Goal: Communication & Community: Participate in discussion

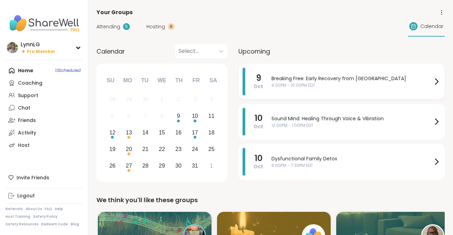
click at [394, 88] on span "9:00PM - 10:00PM EDT" at bounding box center [352, 85] width 161 height 6
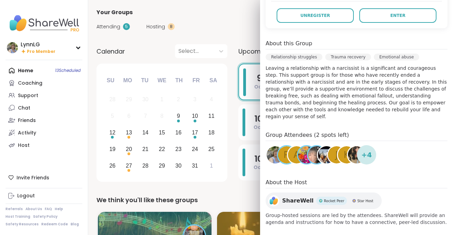
scroll to position [172, 0]
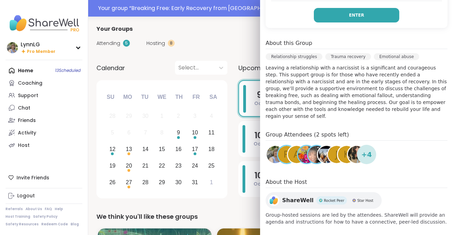
click at [358, 13] on span "Enter" at bounding box center [356, 15] width 15 height 6
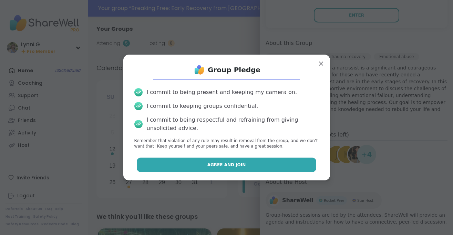
click at [233, 169] on button "Agree and Join" at bounding box center [227, 164] width 180 height 14
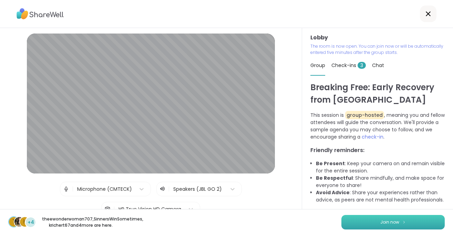
click at [397, 220] on span "Join now" at bounding box center [390, 222] width 19 height 6
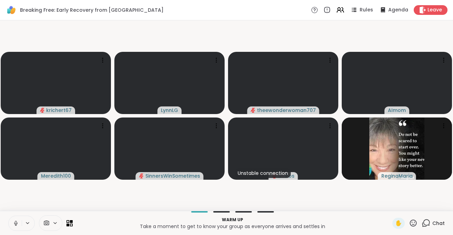
click at [12, 225] on button at bounding box center [15, 223] width 13 height 14
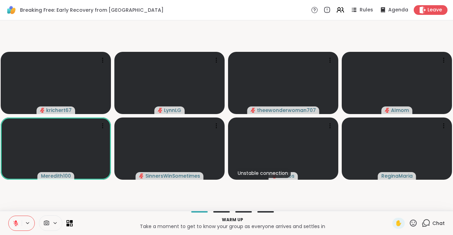
click at [439, 222] on span "Chat" at bounding box center [439, 222] width 12 height 7
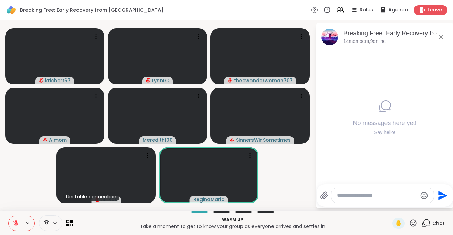
click at [12, 223] on button at bounding box center [15, 223] width 13 height 14
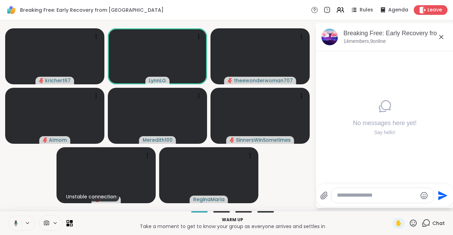
click at [18, 223] on button at bounding box center [15, 223] width 14 height 14
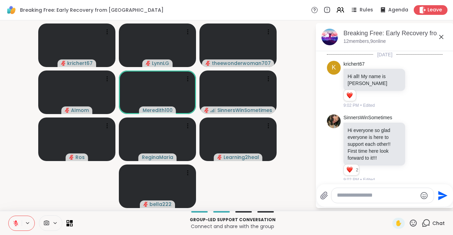
click at [15, 224] on icon at bounding box center [15, 222] width 5 height 5
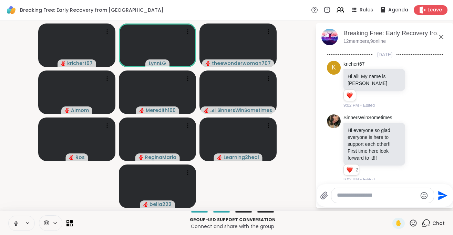
click at [16, 223] on icon at bounding box center [16, 223] width 6 height 6
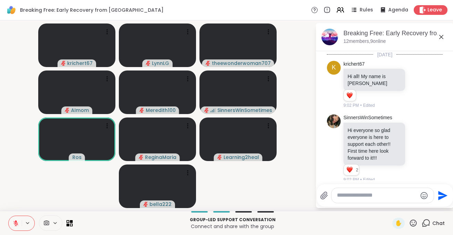
click at [9, 216] on button at bounding box center [15, 223] width 13 height 14
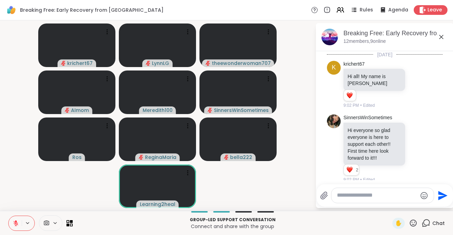
click at [19, 182] on video-player-container "krichert67 LynnLG theewonderwoman707 AImom Meredith100 SinnersWinSometimes Ros …" at bounding box center [157, 115] width 307 height 184
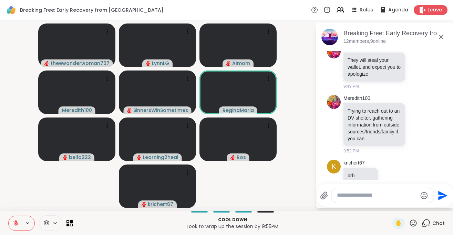
scroll to position [342, 0]
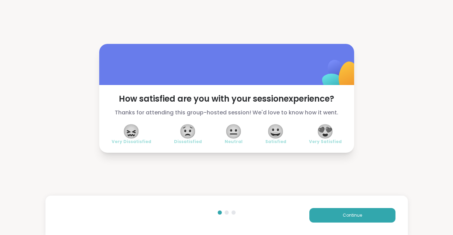
click at [321, 125] on span "😍" at bounding box center [325, 131] width 17 height 12
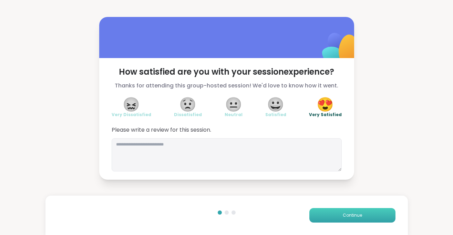
click at [351, 216] on span "Continue" at bounding box center [352, 215] width 19 height 6
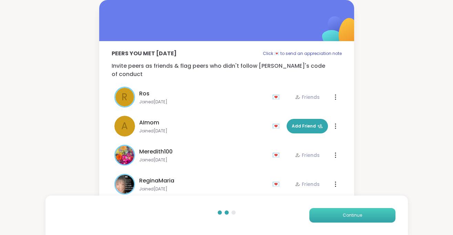
click at [351, 216] on span "Continue" at bounding box center [352, 215] width 19 height 6
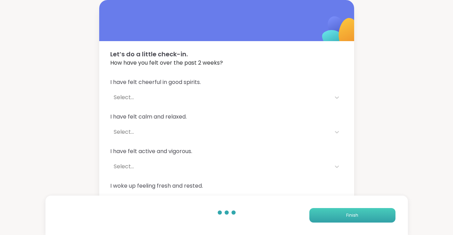
click at [355, 216] on span "Finish" at bounding box center [353, 215] width 12 height 6
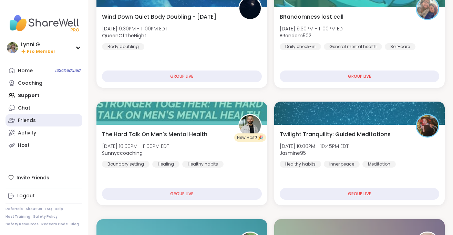
scroll to position [105, 0]
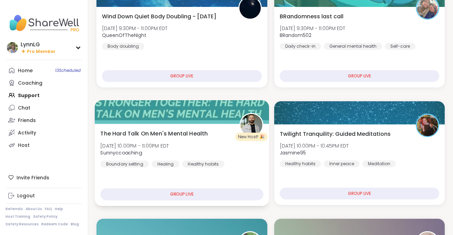
click at [238, 155] on div "The Hard Talk On Men's Mental Health [DATE] 10:00PM - 11:00PM EDT Sunnyccoachin…" at bounding box center [181, 148] width 163 height 38
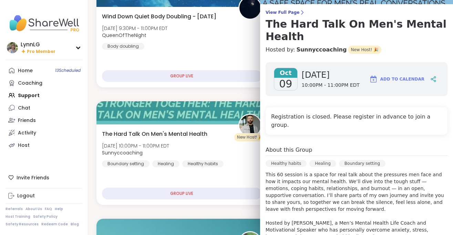
scroll to position [0, 0]
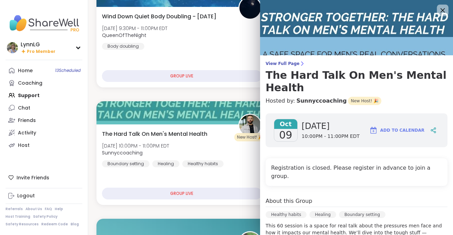
click at [444, 9] on icon at bounding box center [443, 10] width 4 height 4
